Goal: Transaction & Acquisition: Subscribe to service/newsletter

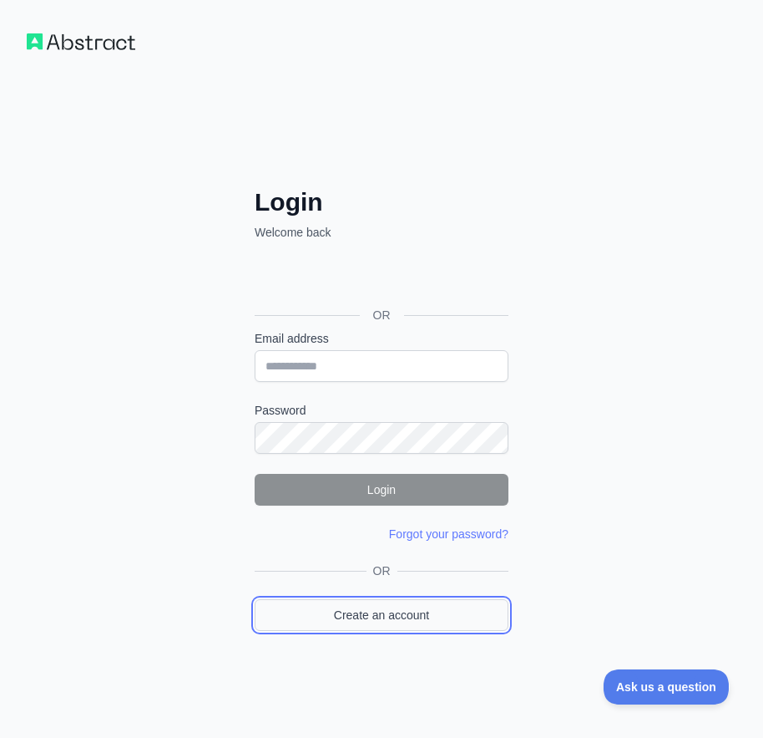
click at [392, 614] on link "Create an account" at bounding box center [382, 615] width 254 height 32
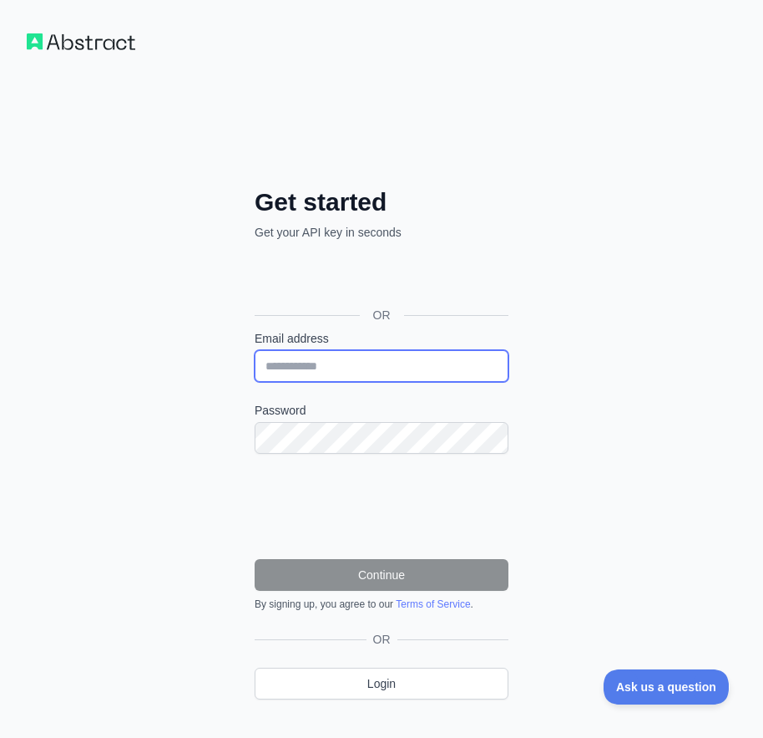
click at [311, 378] on input "Email address" at bounding box center [382, 366] width 254 height 32
paste input "**********"
type input "**********"
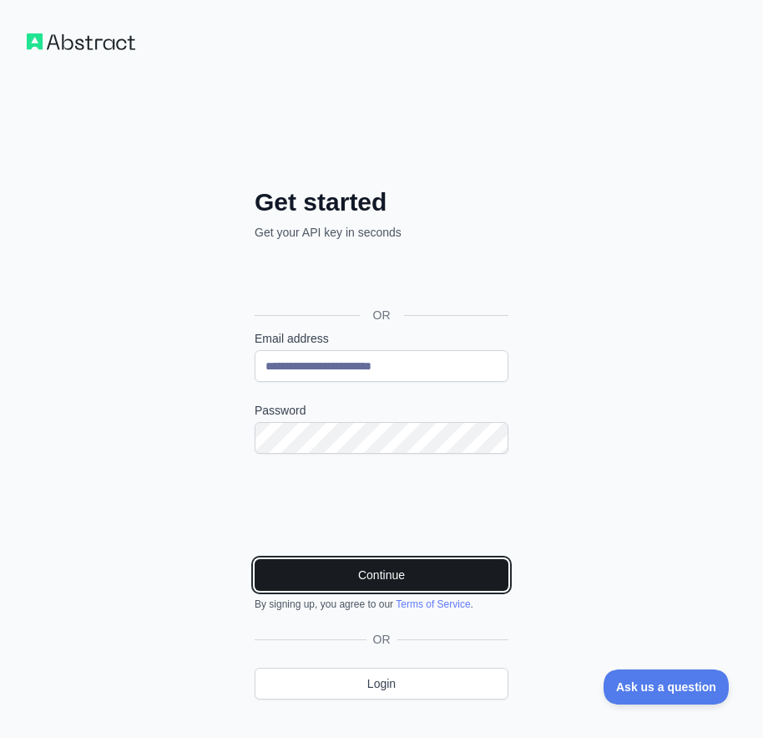
click at [400, 576] on button "Continue" at bounding box center [382, 575] width 254 height 32
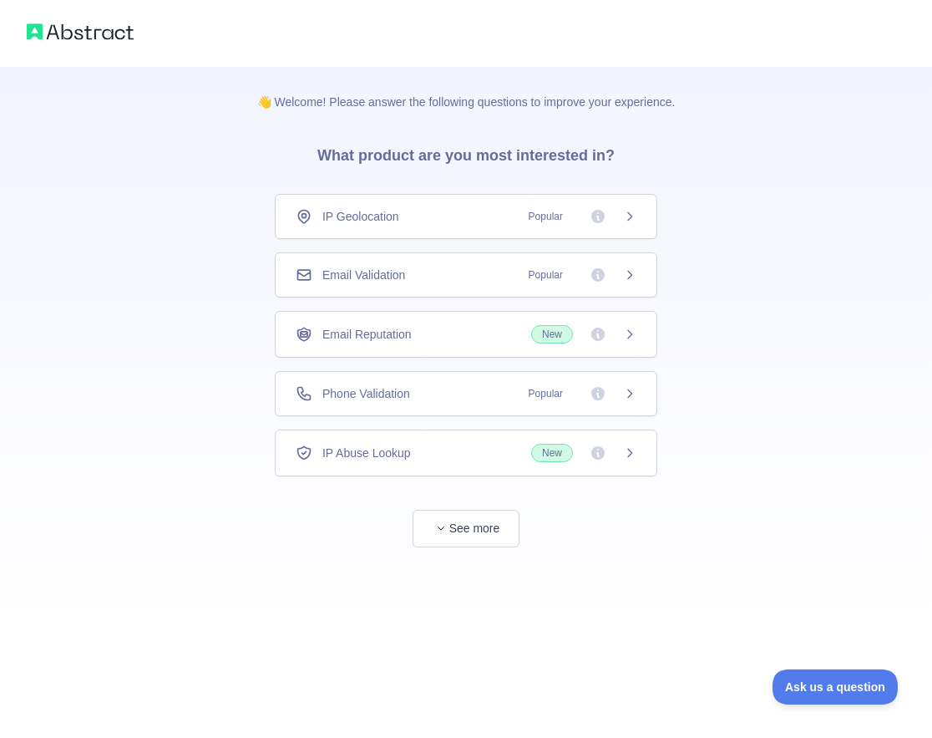
click at [441, 276] on div "Email Validation Popular" at bounding box center [466, 274] width 341 height 17
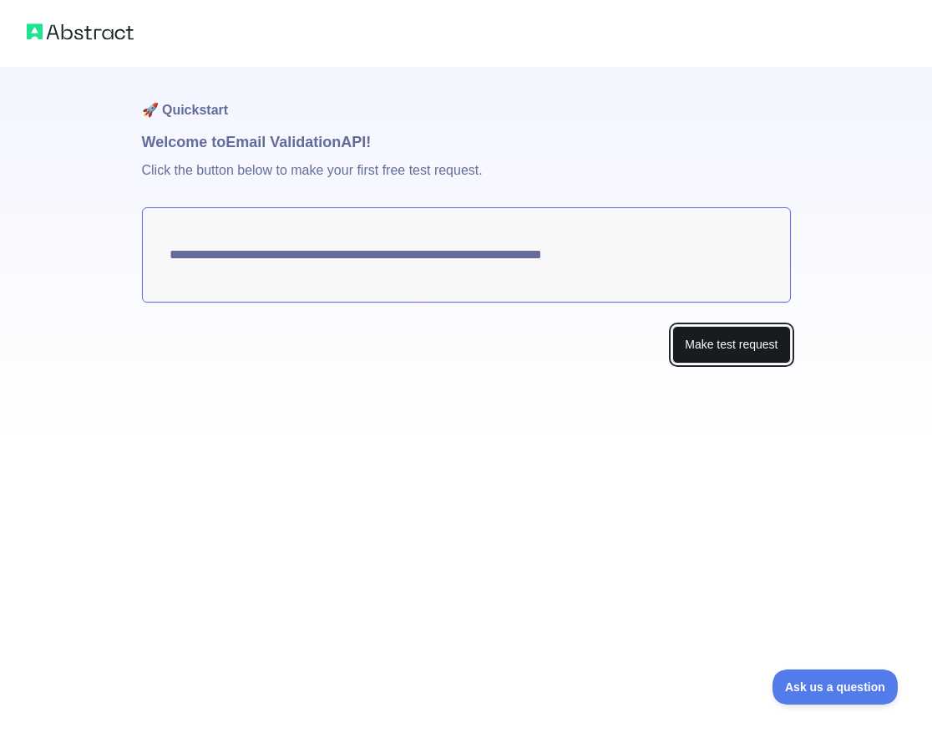
click at [707, 357] on button "Make test request" at bounding box center [731, 345] width 118 height 38
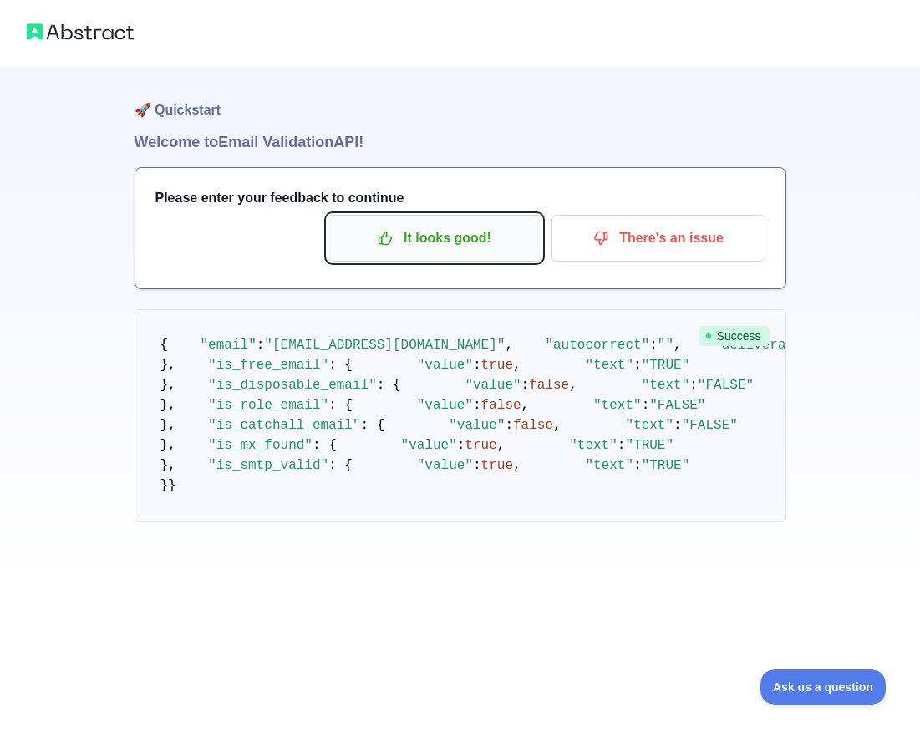
click at [499, 232] on p "It looks good!" at bounding box center [434, 238] width 189 height 28
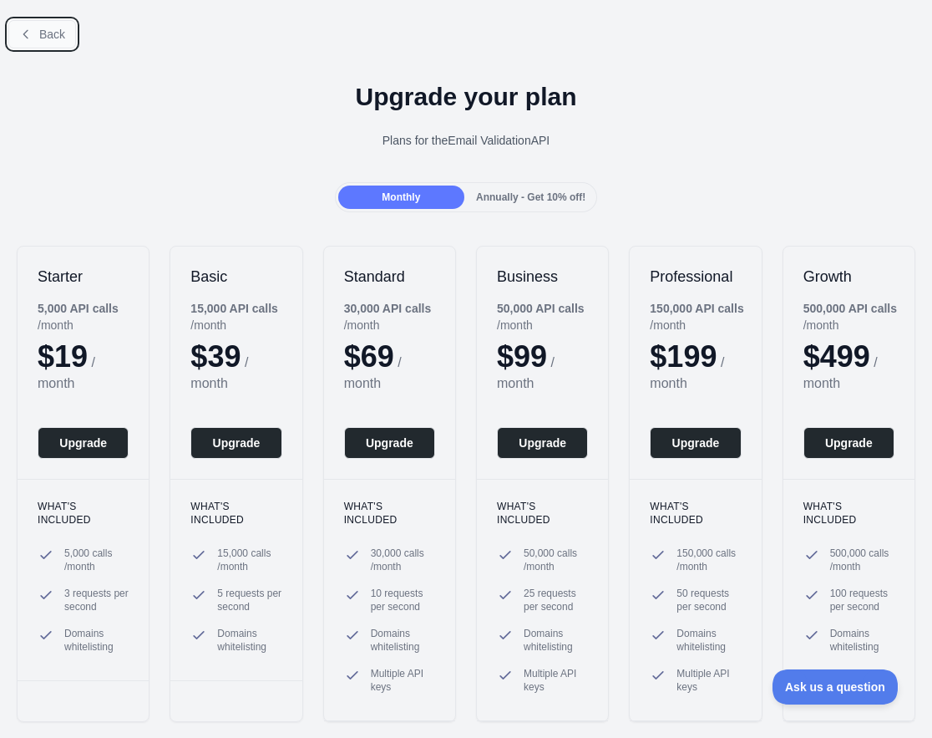
click at [33, 31] on button "Back" at bounding box center [42, 34] width 68 height 28
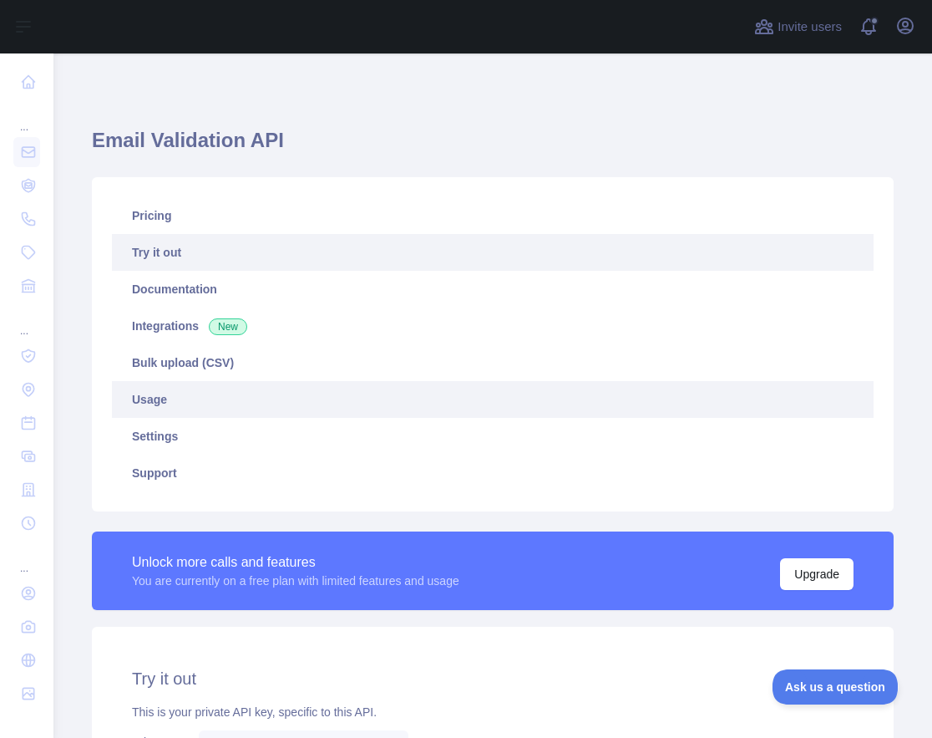
scroll to position [410, 0]
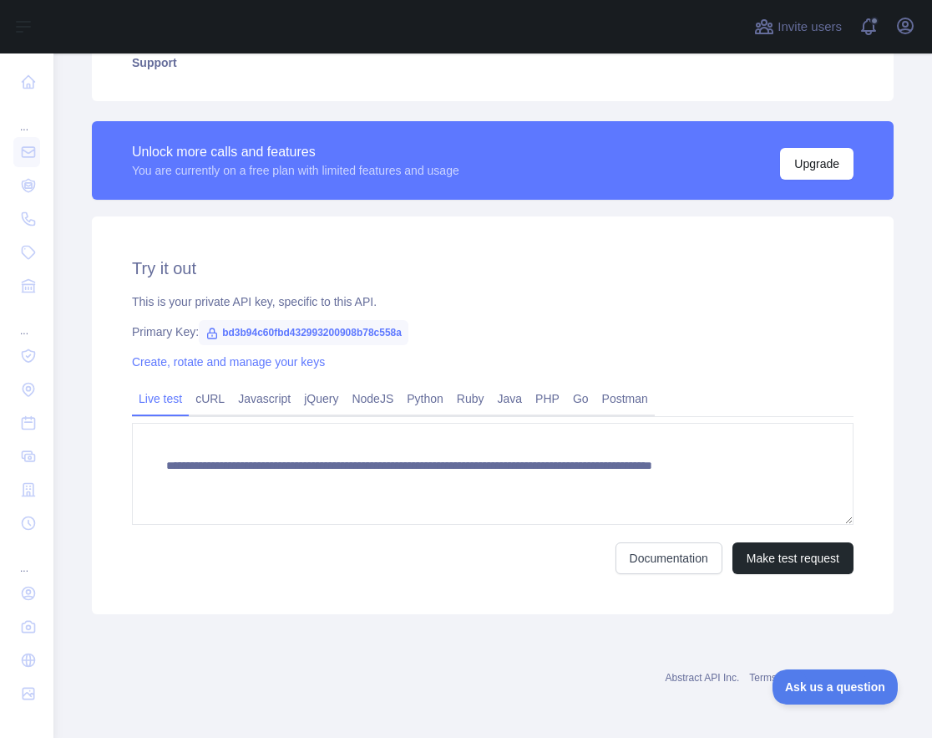
click at [299, 336] on span "bd3b94c60fbd432993200908b78c558a" at bounding box center [304, 332] width 210 height 25
copy span "bd3b94c60fbd432993200908b78c558a"
